Goal: Information Seeking & Learning: Learn about a topic

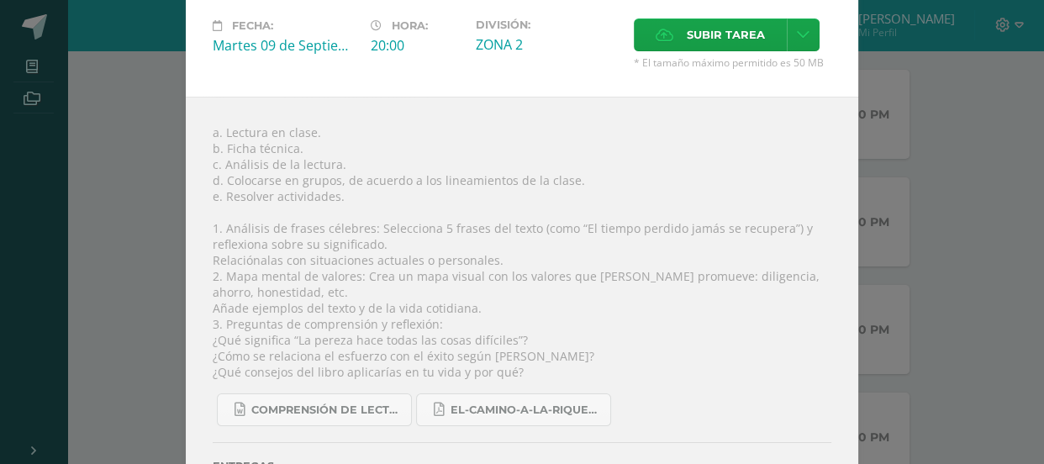
scroll to position [114, 0]
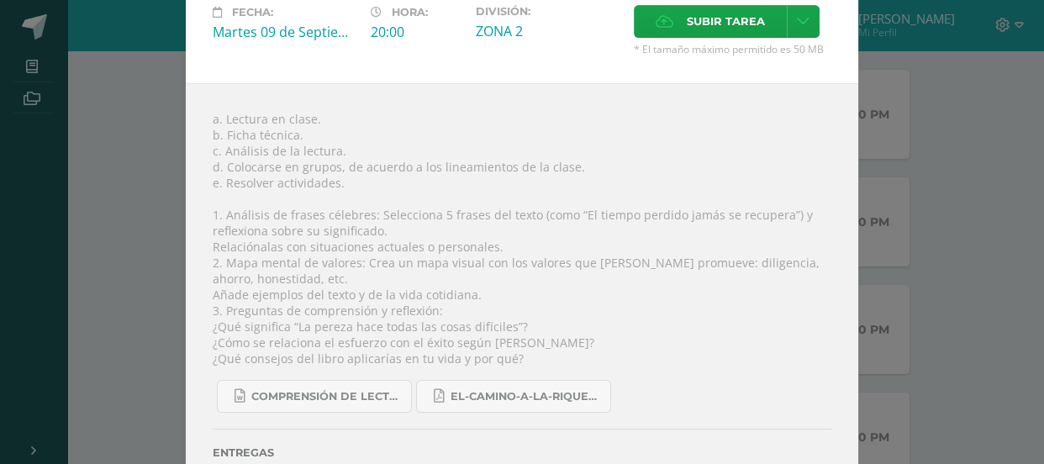
click at [614, 194] on div "a. Lectura en clase. b. Ficha técnica. c. Análisis de la lectura. d. Colocarse …" at bounding box center [522, 304] width 673 height 442
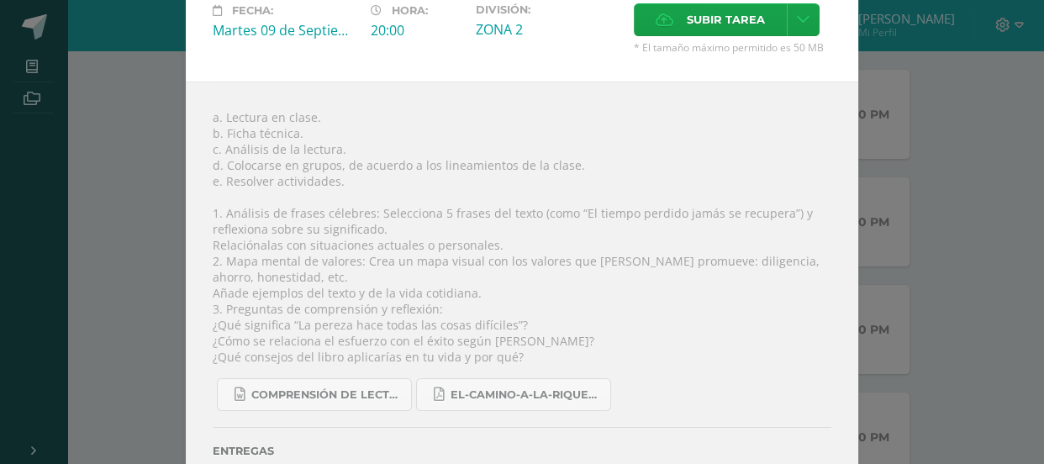
scroll to position [174, 0]
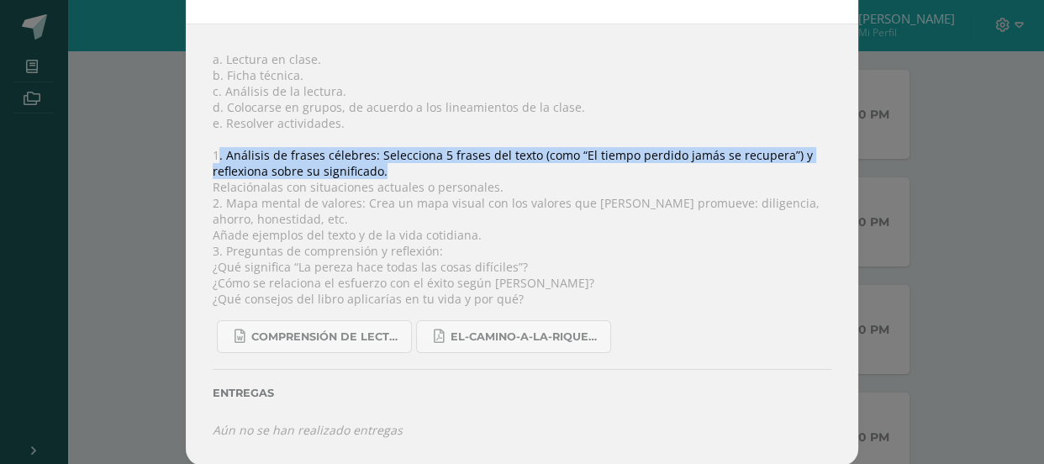
drag, startPoint x: 215, startPoint y: 156, endPoint x: 382, endPoint y: 176, distance: 167.6
click at [382, 176] on div "a. Lectura en clase. b. Ficha técnica. c. Análisis de la lectura. d. Colocarse …" at bounding box center [522, 245] width 673 height 442
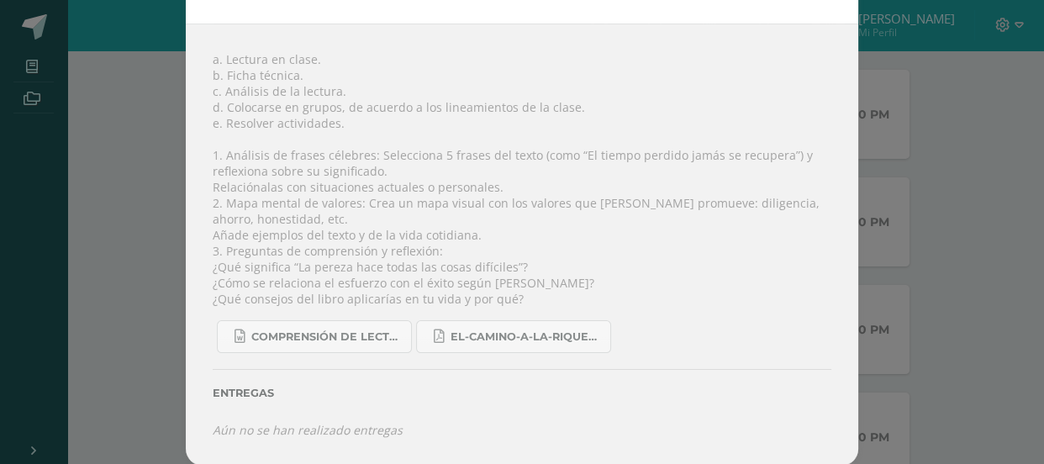
click at [652, 119] on div "a. Lectura en clase. b. Ficha técnica. c. Análisis de la lectura. d. Colocarse …" at bounding box center [522, 245] width 673 height 442
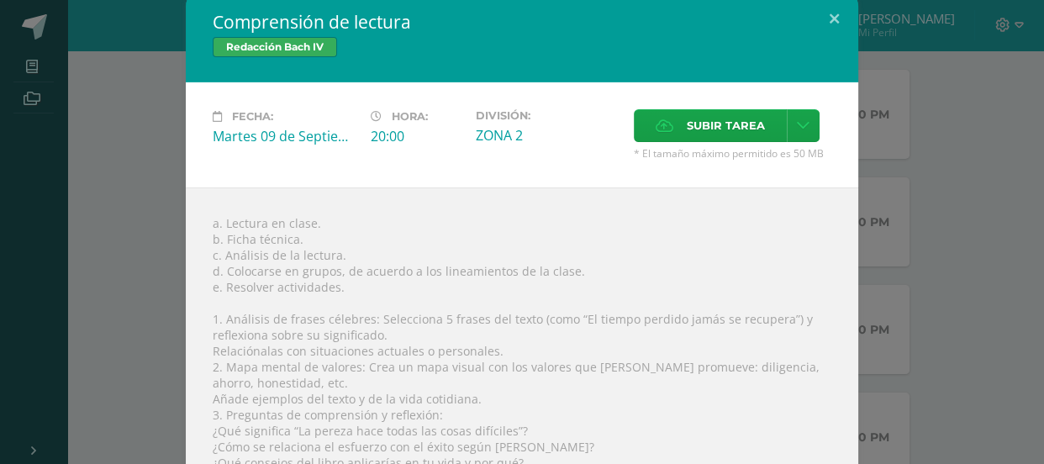
scroll to position [0, 0]
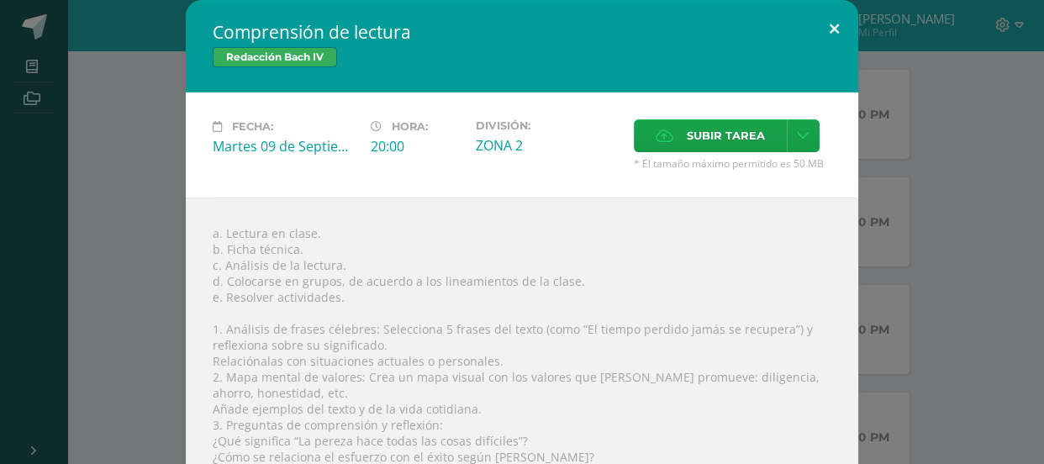
click at [832, 36] on button at bounding box center [835, 28] width 48 height 57
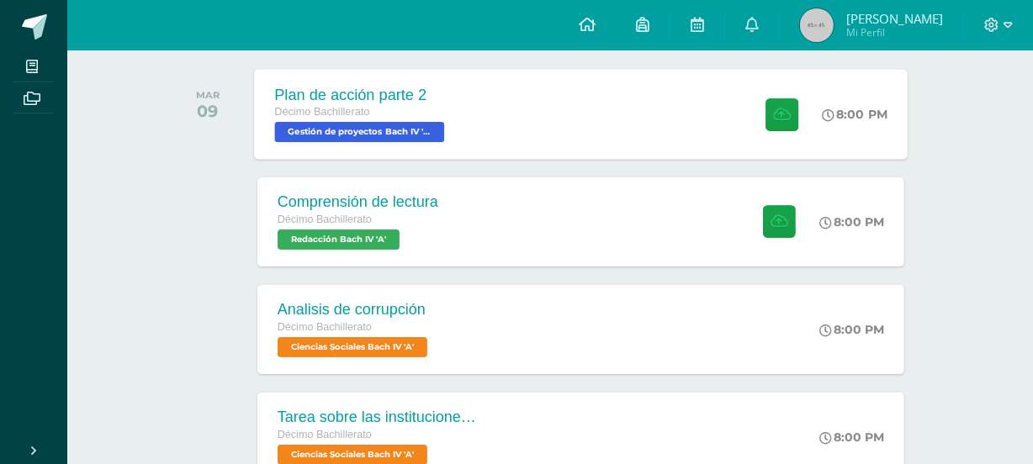
click at [615, 135] on div "Plan de acción parte 2 Décimo Bachillerato Gestión de proyectos [PERSON_NAME] I…" at bounding box center [580, 114] width 653 height 90
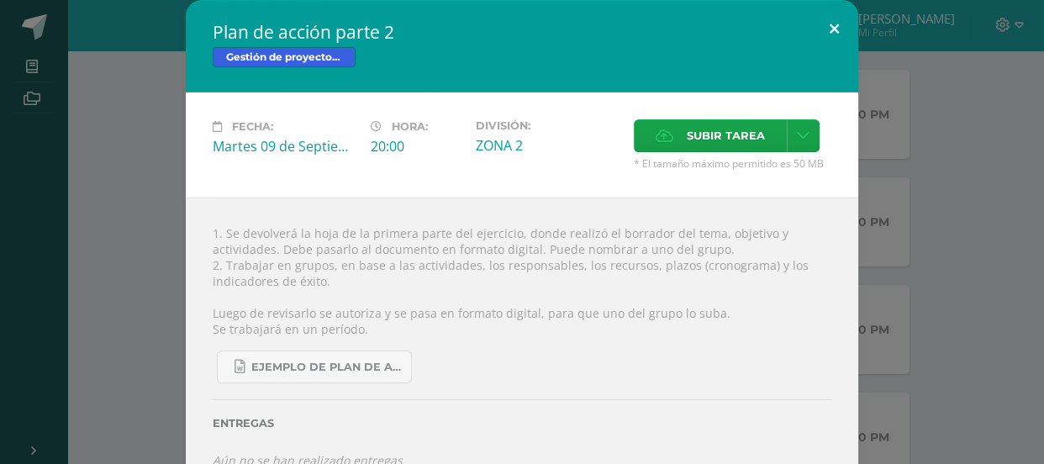
click at [832, 36] on button at bounding box center [835, 28] width 48 height 57
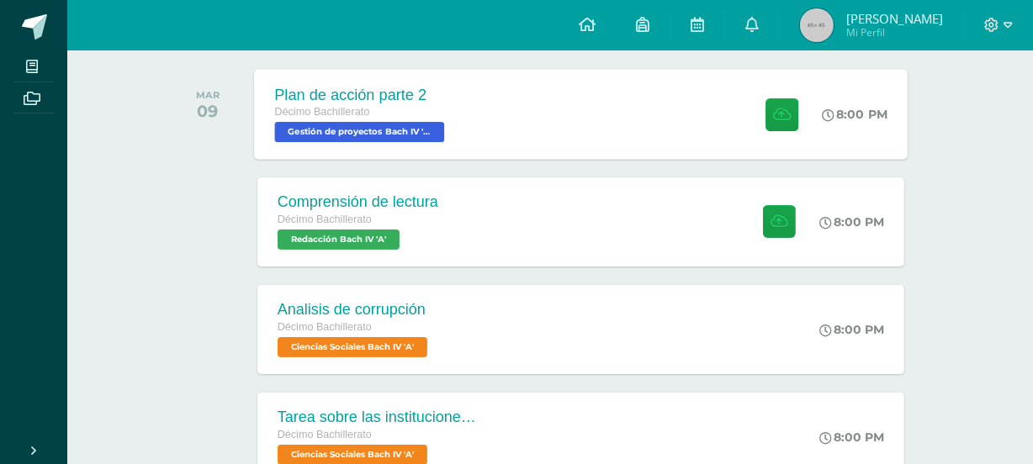
click at [549, 139] on div "Plan de acción parte 2 Décimo Bachillerato Gestión de proyectos [PERSON_NAME] I…" at bounding box center [580, 114] width 653 height 90
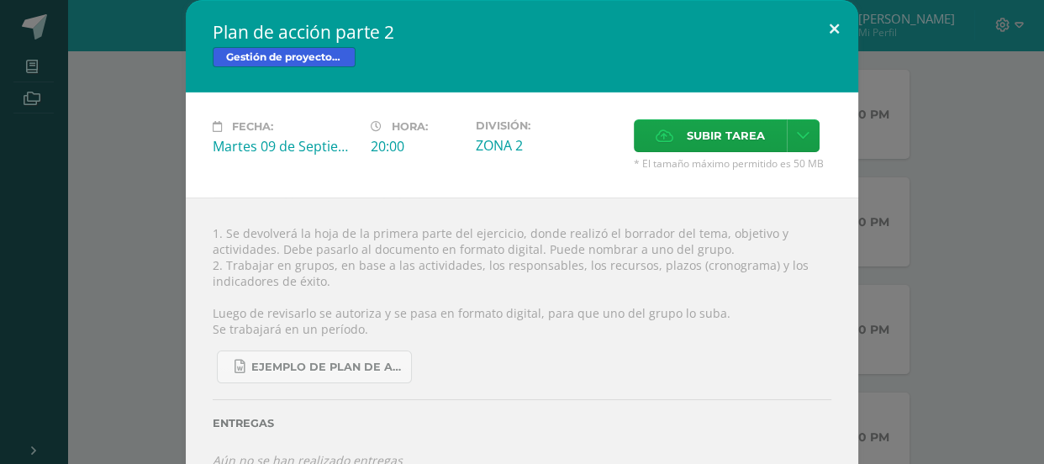
click at [819, 12] on button at bounding box center [835, 28] width 48 height 57
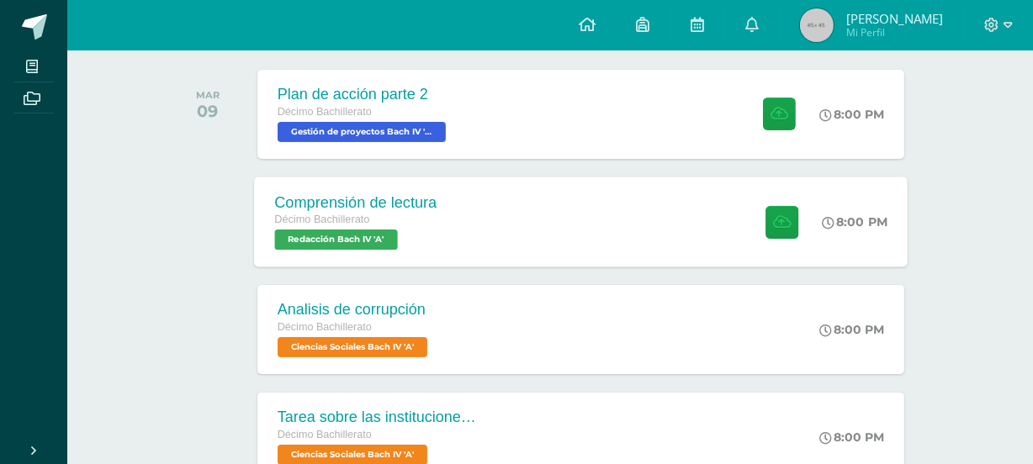
click at [563, 230] on div "Comprensión de lectura Décimo Bachillerato Redacción [PERSON_NAME] IV 'A' 8:00 …" at bounding box center [580, 222] width 653 height 90
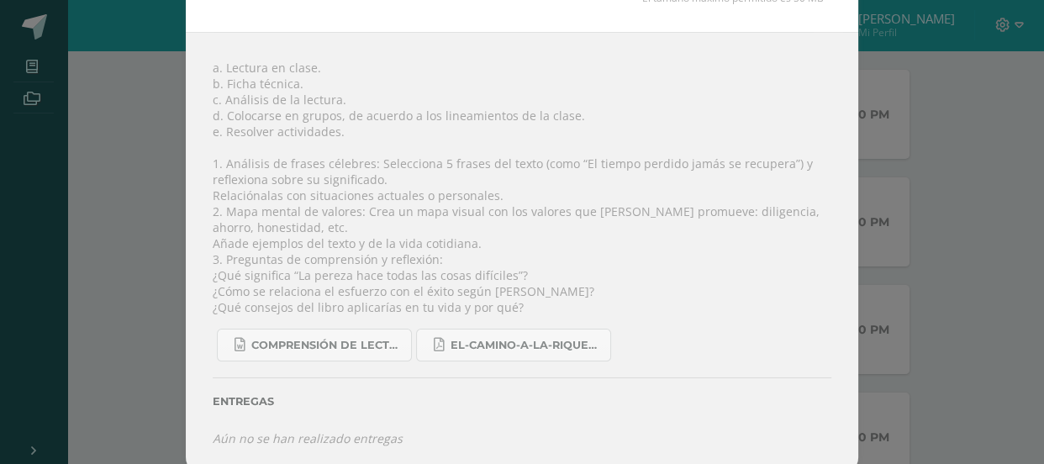
scroll to position [178, 0]
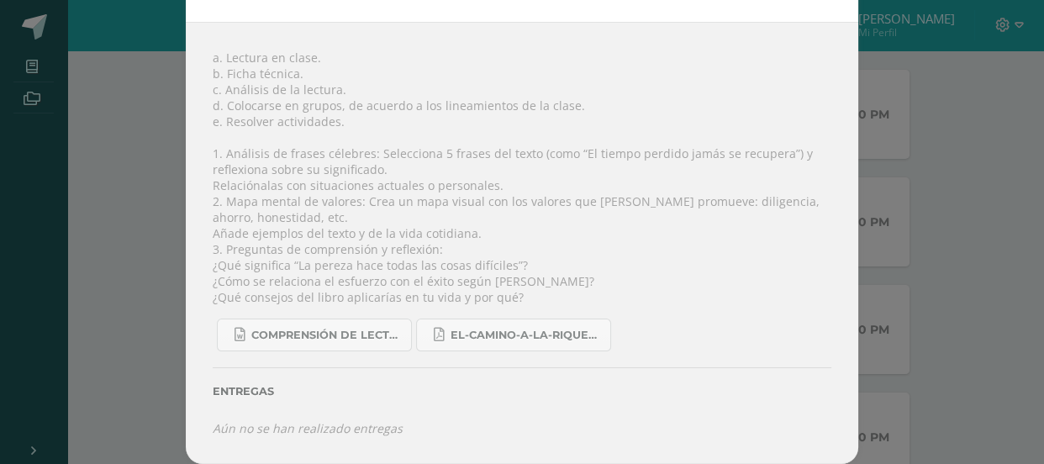
click at [663, 254] on div "a. Lectura en clase. b. Ficha técnica. c. Análisis de la lectura. d. Colocarse …" at bounding box center [522, 243] width 673 height 442
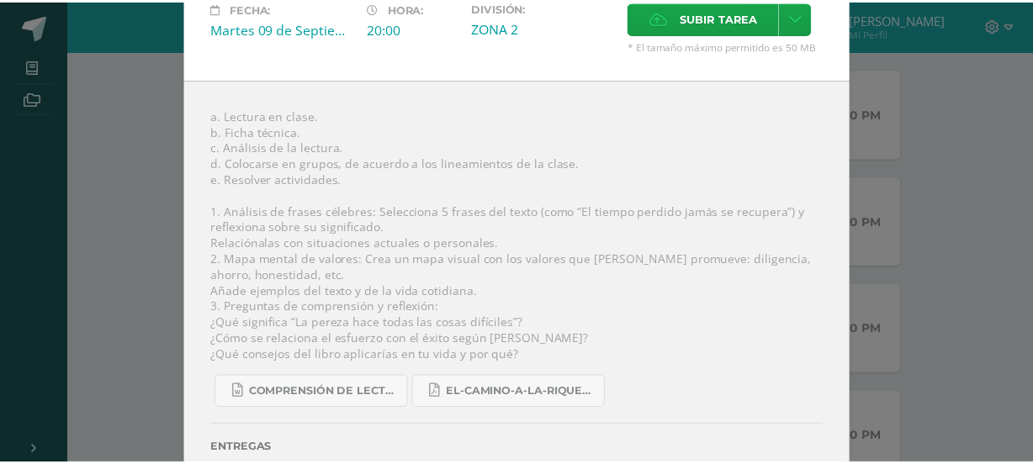
scroll to position [0, 0]
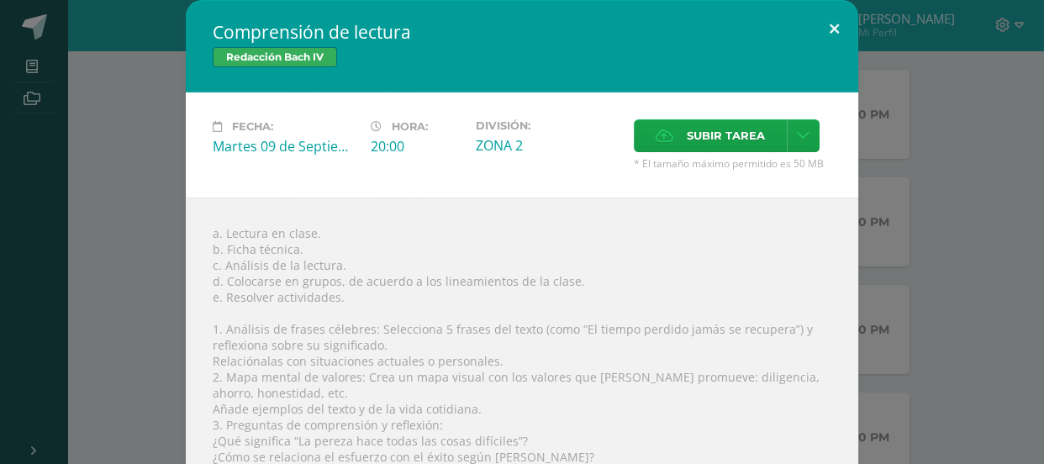
click at [823, 34] on button at bounding box center [835, 28] width 48 height 57
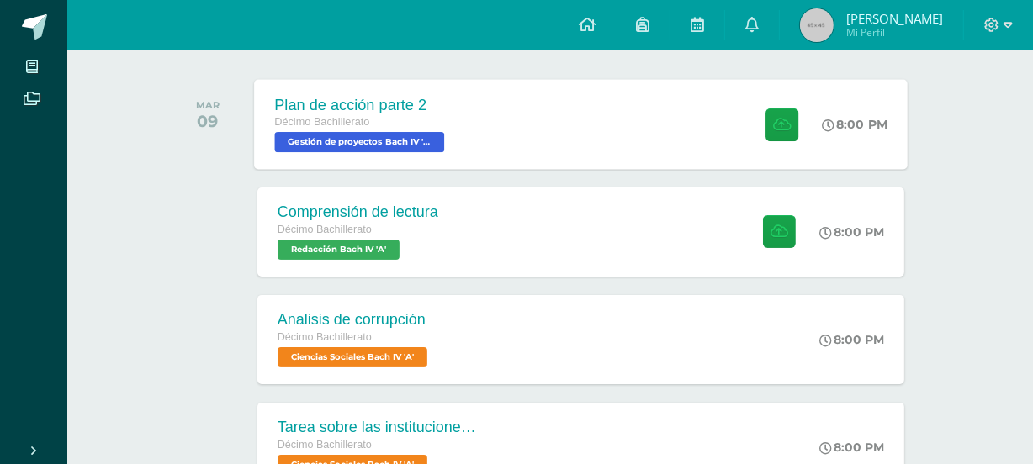
scroll to position [245, 0]
